Goal: Information Seeking & Learning: Learn about a topic

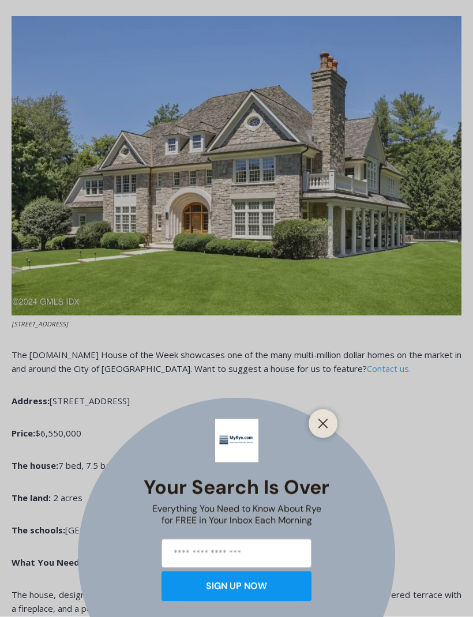
scroll to position [471, 0]
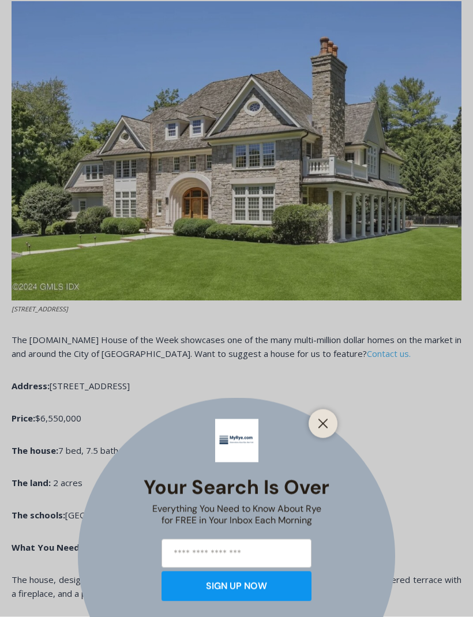
click at [325, 432] on button "Close" at bounding box center [323, 424] width 16 height 16
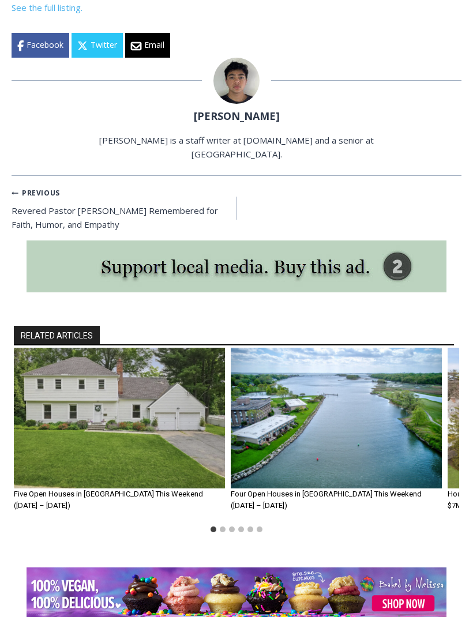
scroll to position [4936, 0]
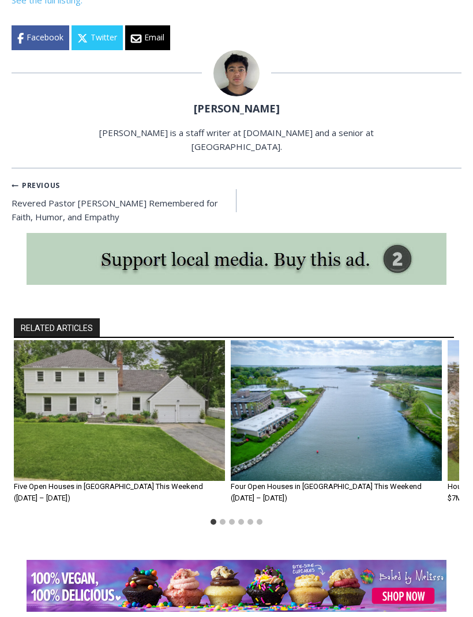
click at [63, 566] on img at bounding box center [237, 586] width 420 height 52
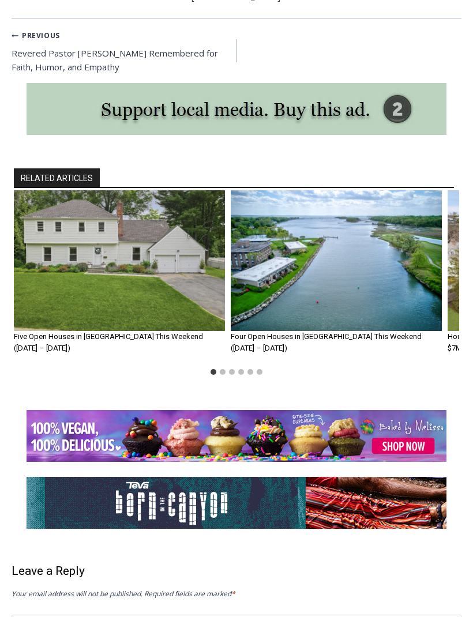
scroll to position [5080, 0]
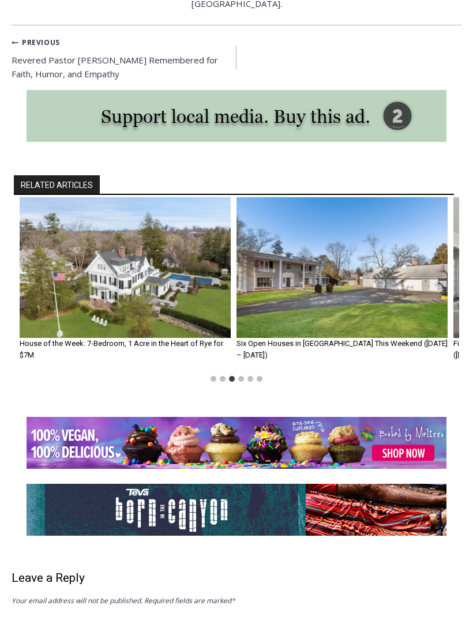
click at [50, 197] on img "3 of 6" at bounding box center [125, 267] width 211 height 141
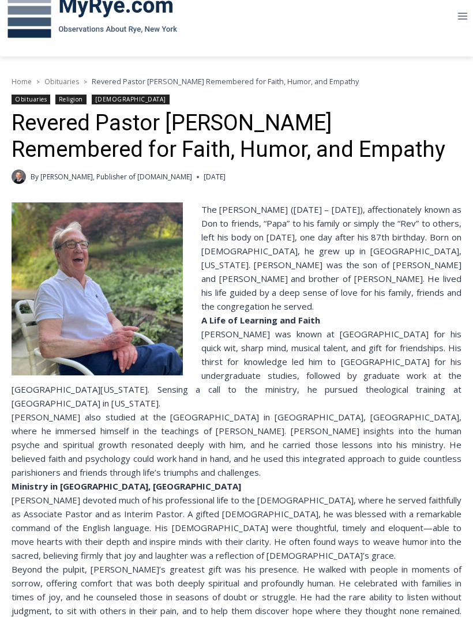
scroll to position [177, 0]
